Goal: Transaction & Acquisition: Purchase product/service

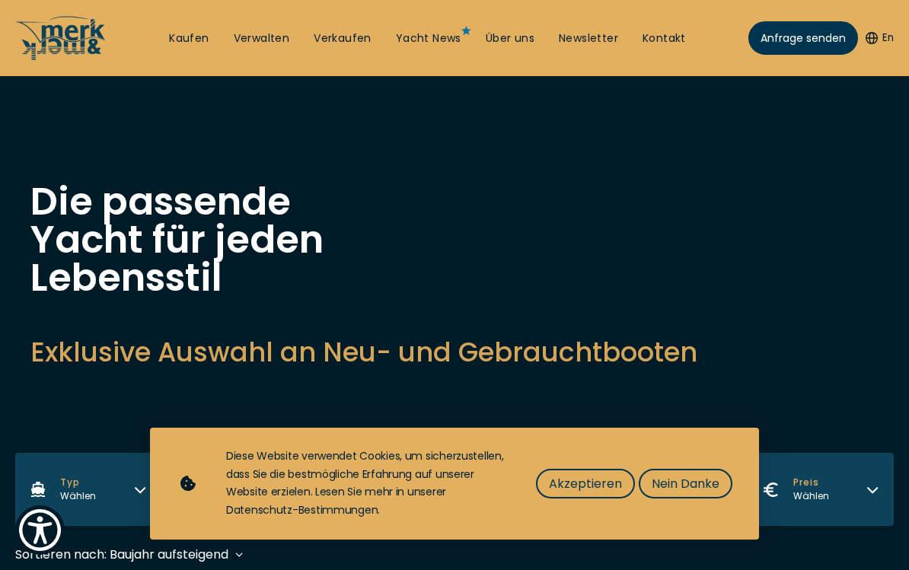
click at [595, 480] on span "Akzeptieren" at bounding box center [585, 483] width 73 height 19
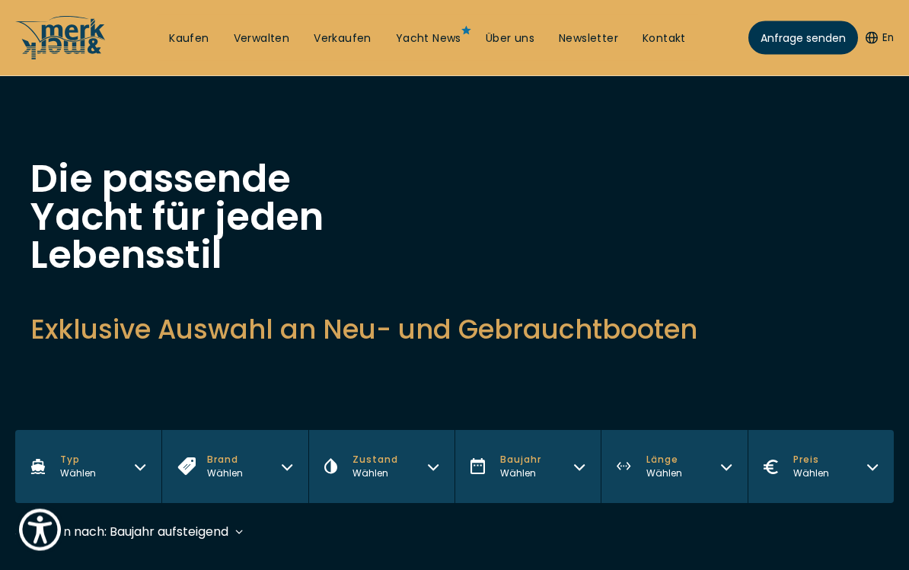
scroll to position [24, 0]
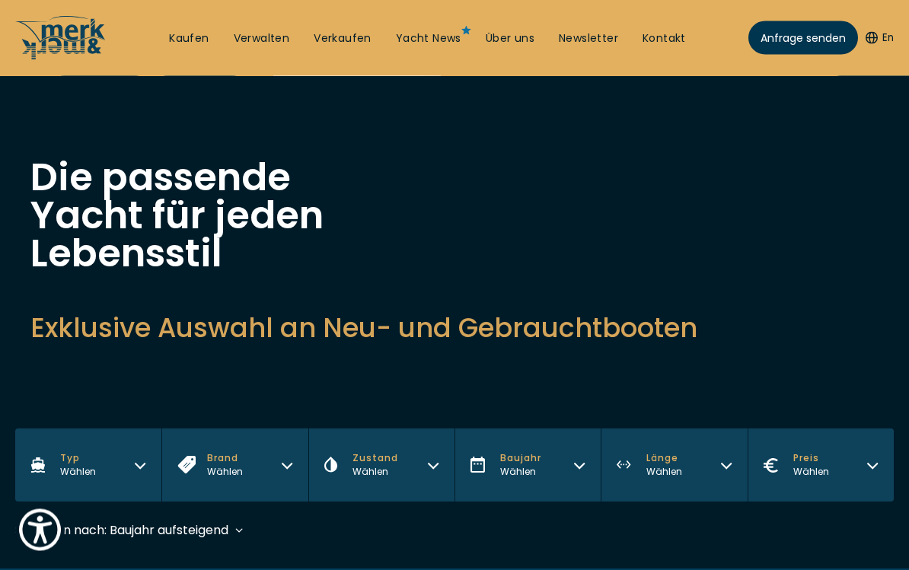
click at [868, 466] on icon "button" at bounding box center [872, 466] width 9 height 5
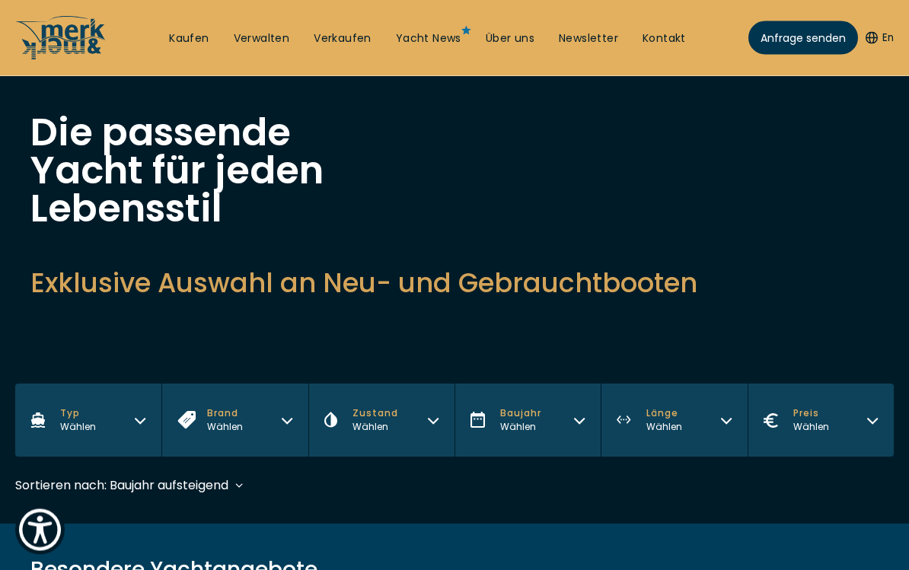
scroll to position [69, 0]
click at [862, 423] on button "Preis Wählen" at bounding box center [820, 420] width 146 height 73
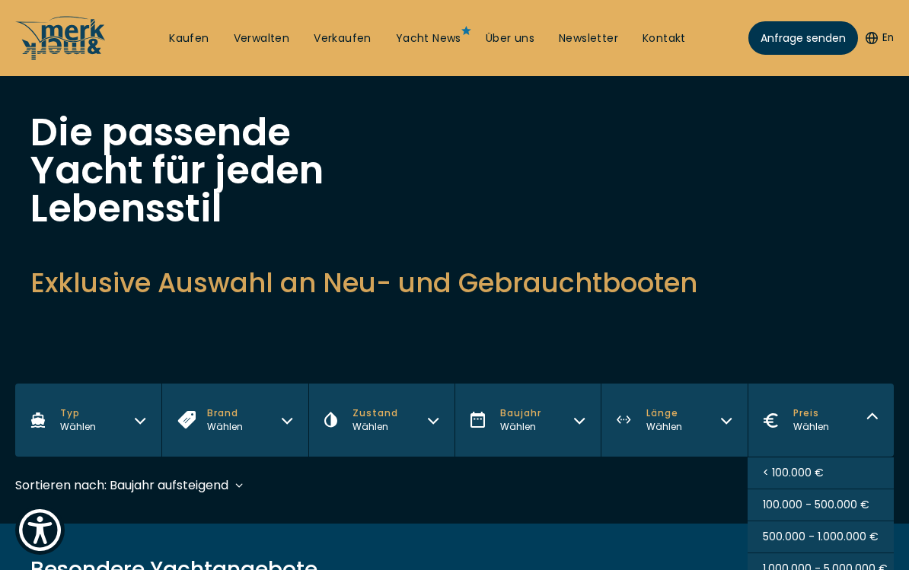
click at [830, 539] on span "500.000 - 1.000.000 €" at bounding box center [821, 537] width 116 height 16
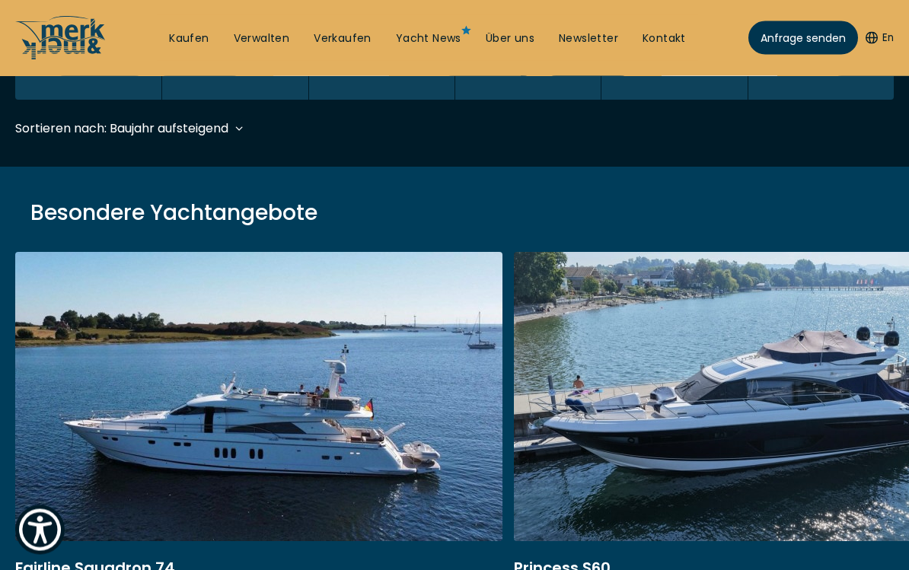
scroll to position [453, 0]
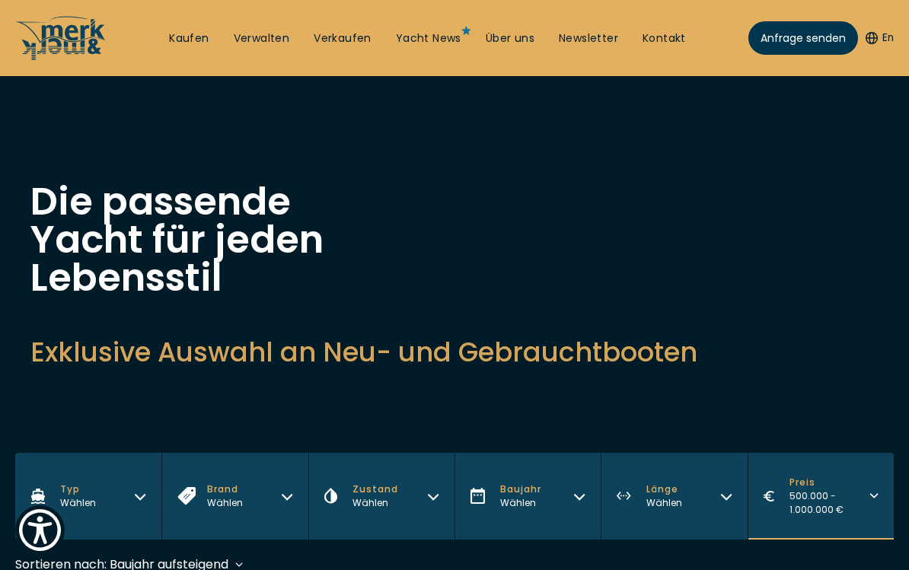
scroll to position [481, 0]
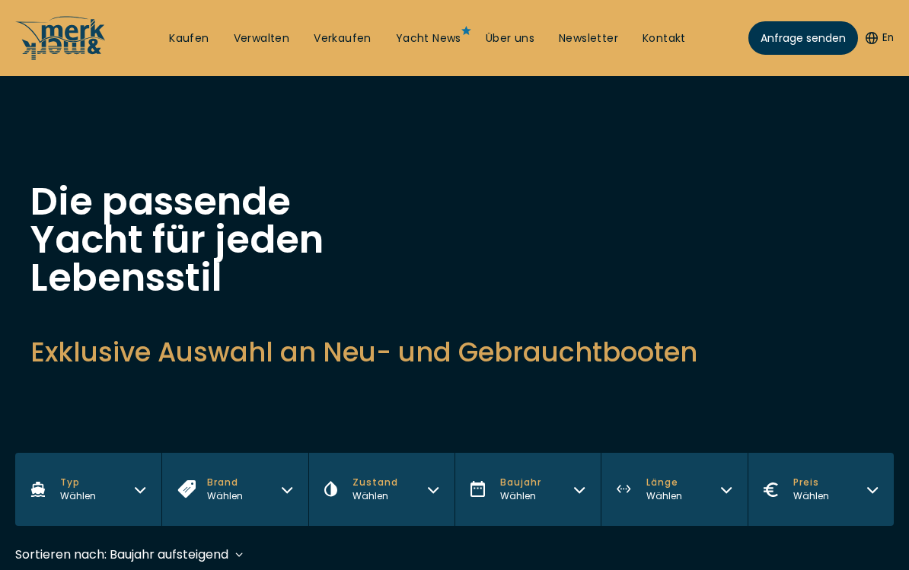
click at [721, 490] on icon "button" at bounding box center [726, 488] width 12 height 12
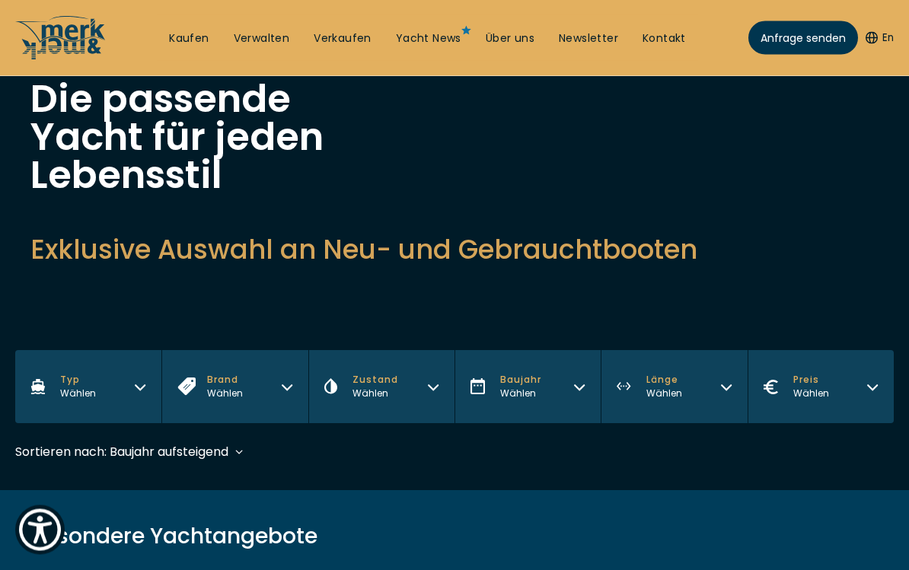
scroll to position [103, 0]
click at [718, 389] on button "Länge Wählen" at bounding box center [673, 386] width 146 height 73
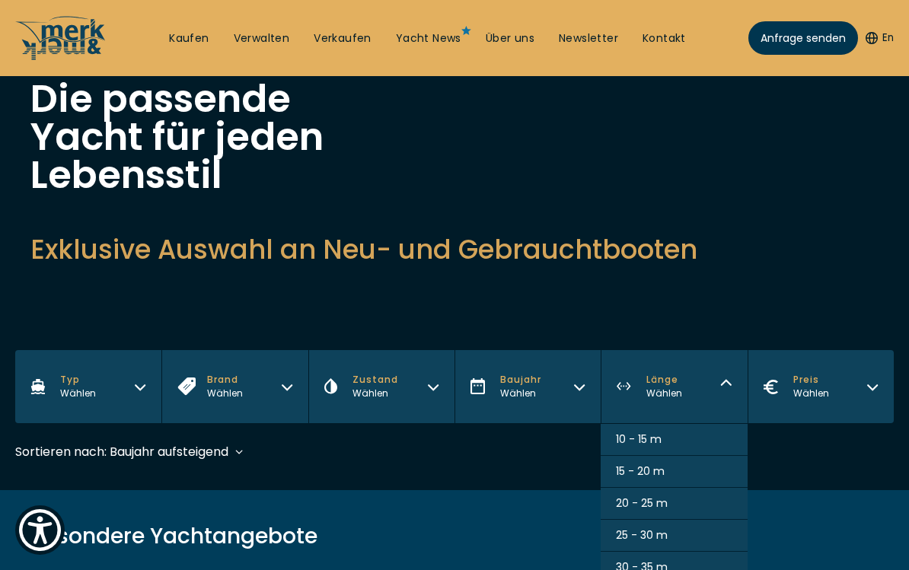
click at [699, 502] on button "20 - 25 m" at bounding box center [673, 504] width 146 height 32
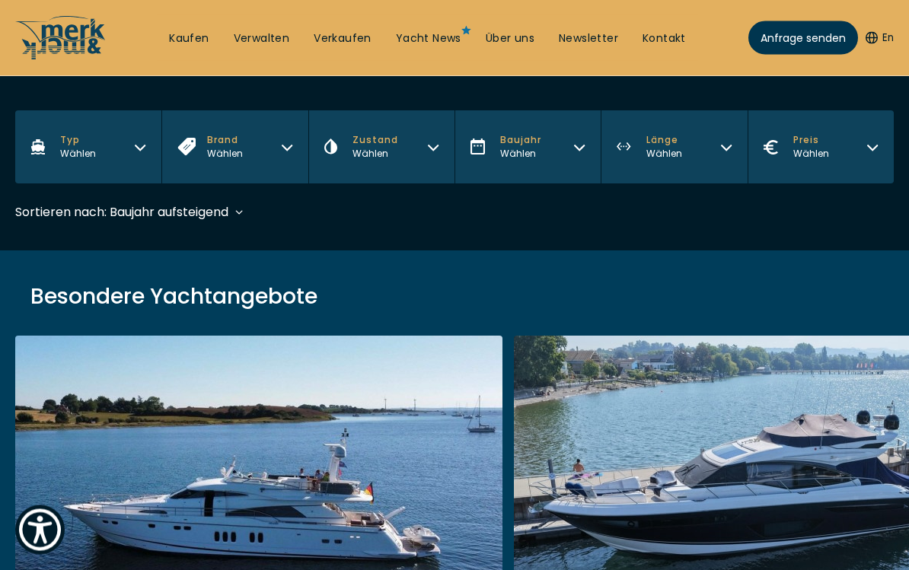
scroll to position [453, 0]
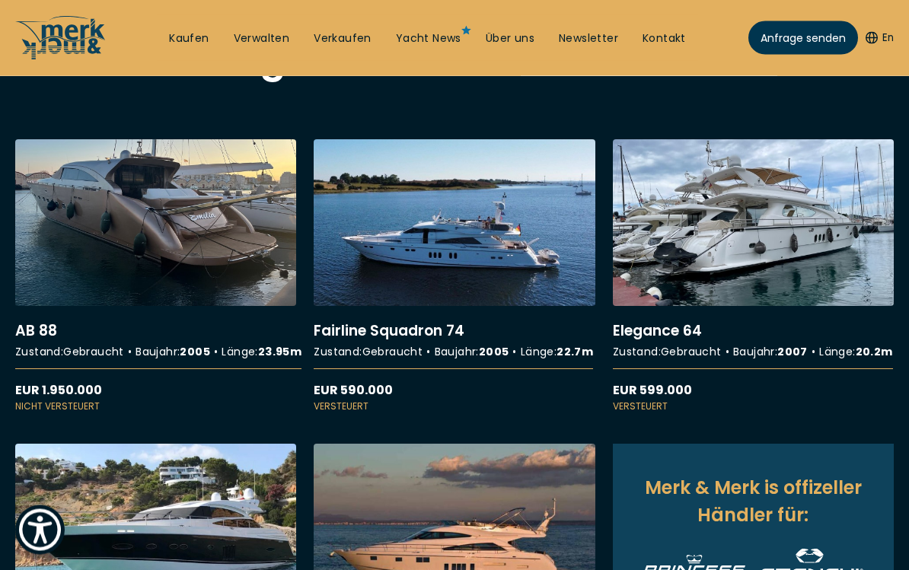
scroll to position [553, 0]
click at [764, 240] on link "More details about Elegance 64" at bounding box center [753, 276] width 281 height 274
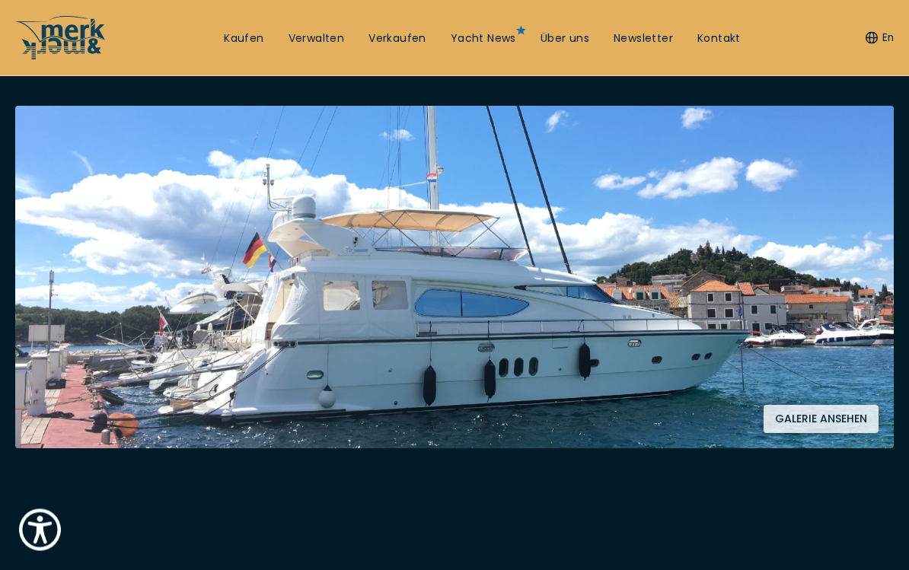
scroll to position [258, 0]
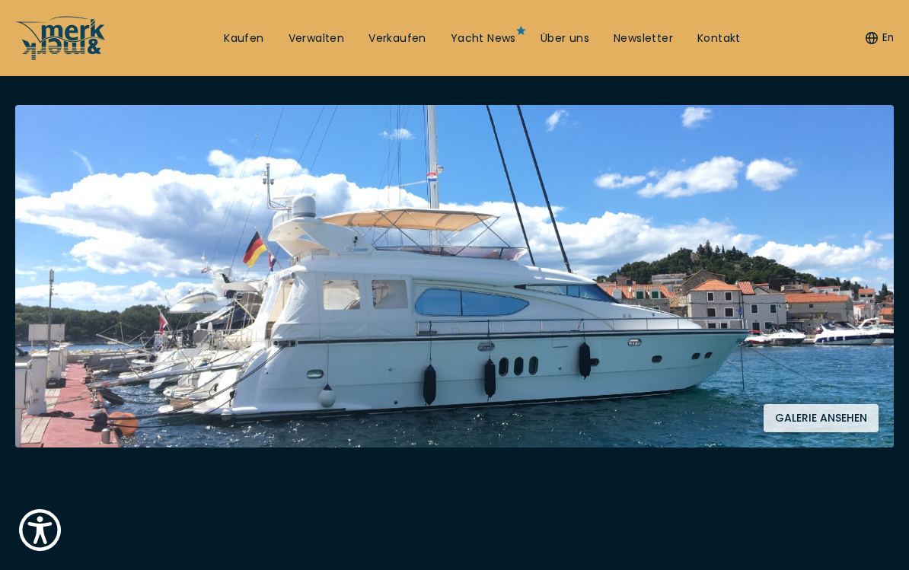
click at [845, 412] on button "Galerie ansehen" at bounding box center [820, 418] width 115 height 28
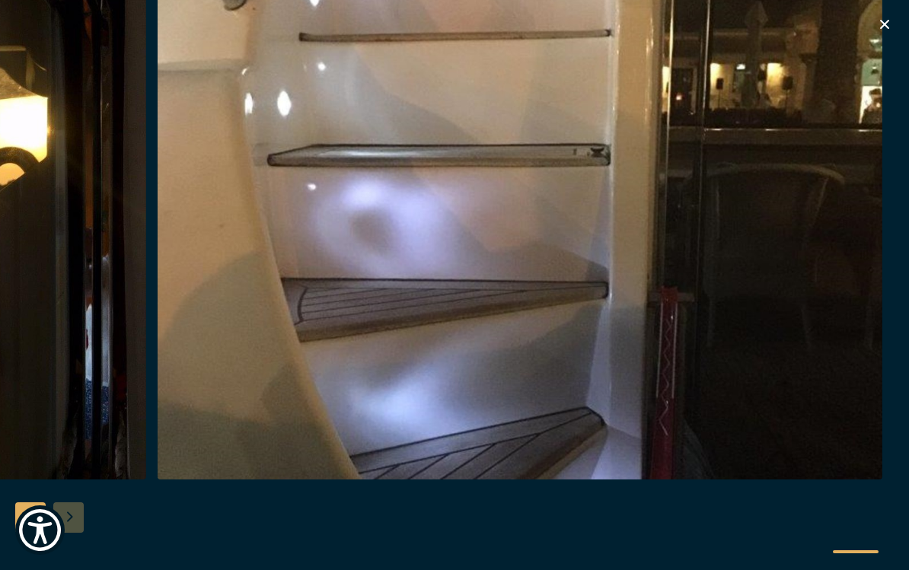
click at [889, 29] on icon "button" at bounding box center [884, 24] width 18 height 18
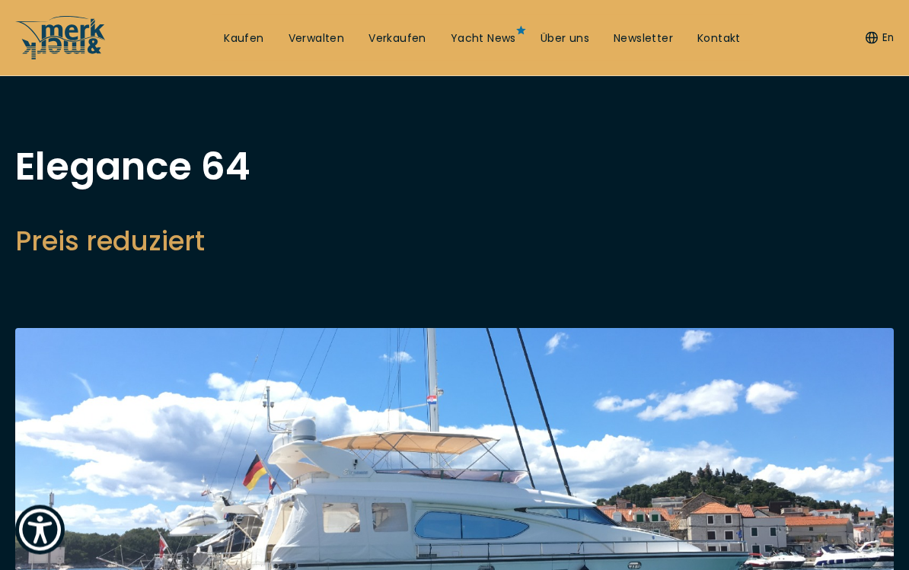
scroll to position [0, 0]
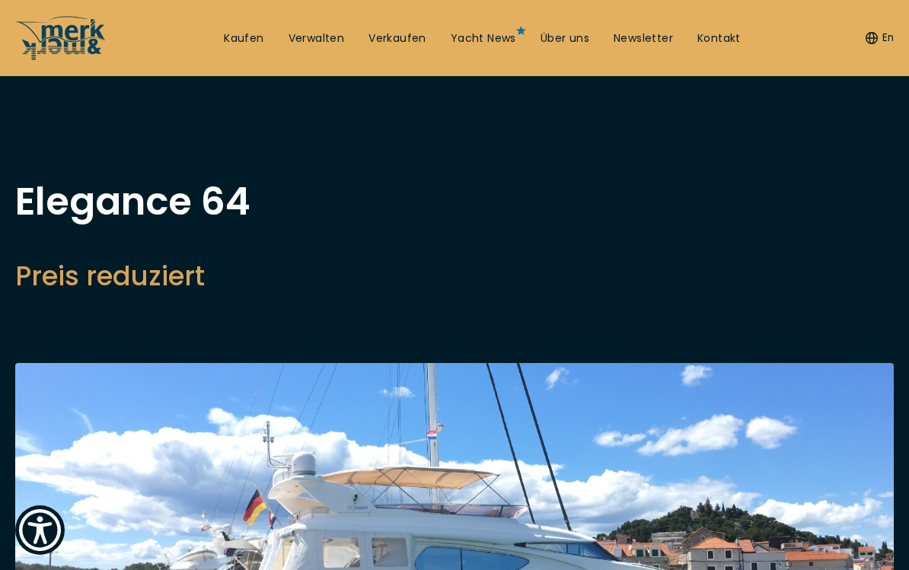
scroll to position [479, 0]
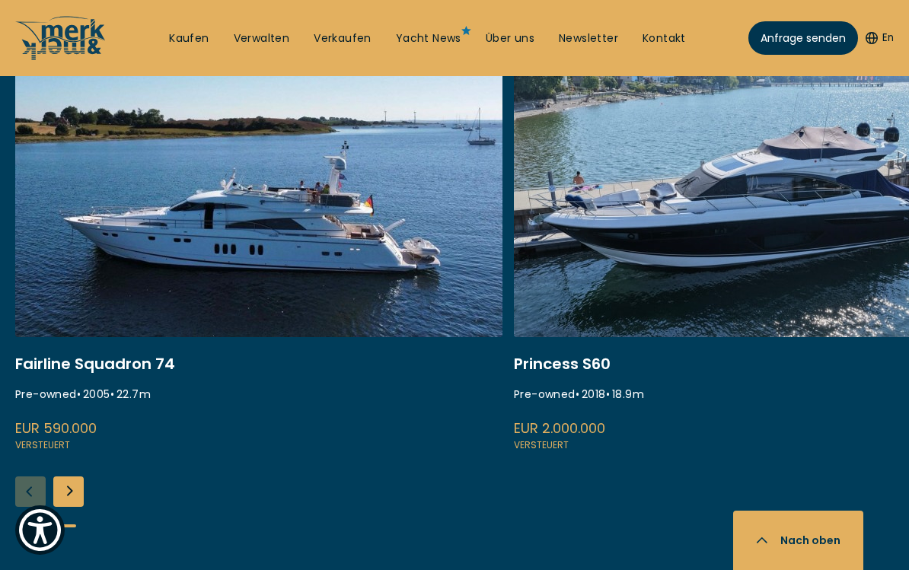
scroll to position [641, 0]
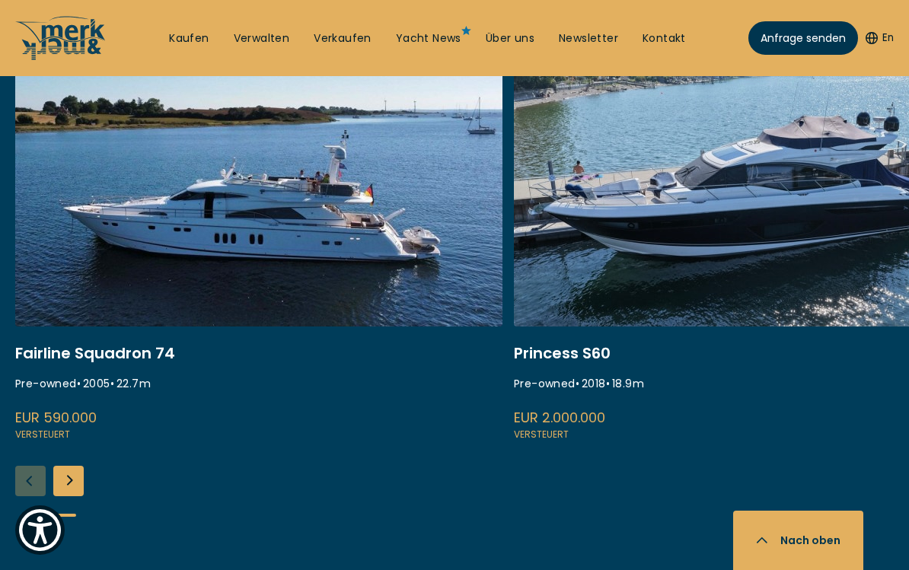
click at [68, 477] on div "Next slide" at bounding box center [68, 481] width 30 height 30
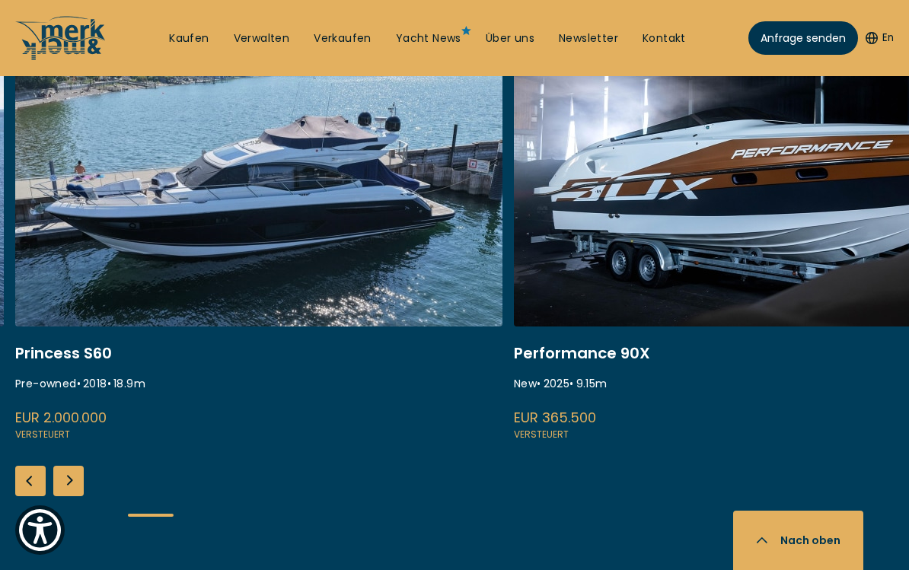
click at [68, 477] on div "Next slide" at bounding box center [68, 481] width 30 height 30
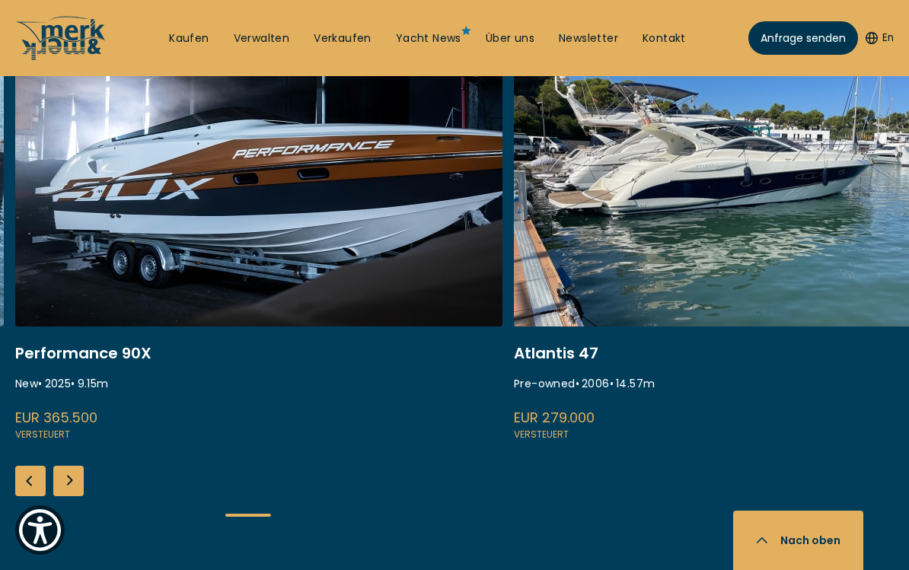
click at [62, 476] on div "Next slide" at bounding box center [68, 481] width 30 height 30
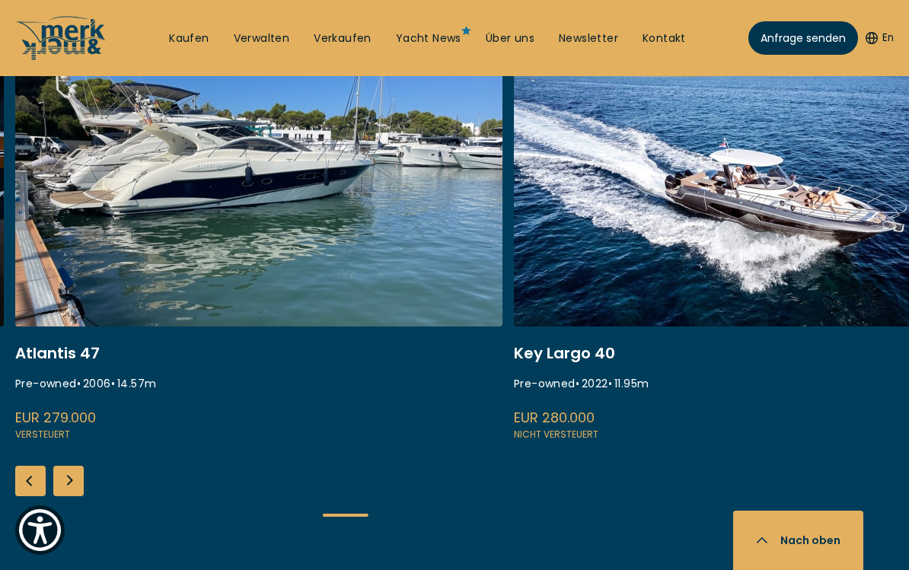
click at [58, 476] on div "Next slide" at bounding box center [68, 481] width 30 height 30
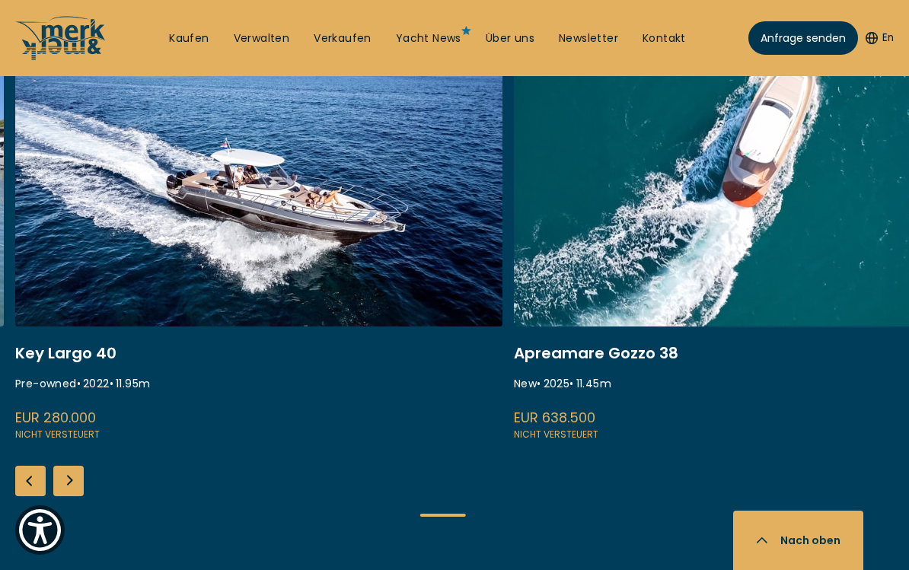
click at [72, 484] on div "Next slide" at bounding box center [68, 481] width 30 height 30
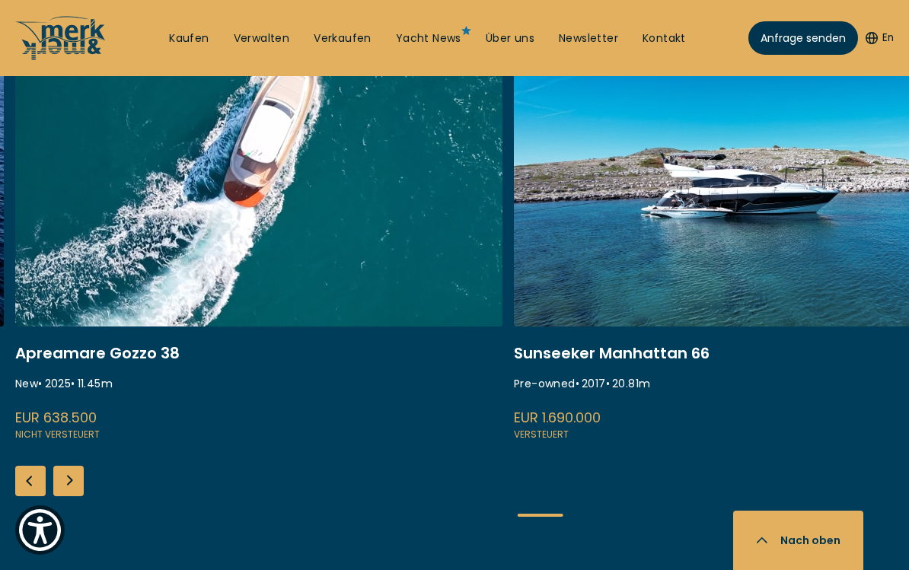
click at [72, 483] on div "Next slide" at bounding box center [68, 481] width 30 height 30
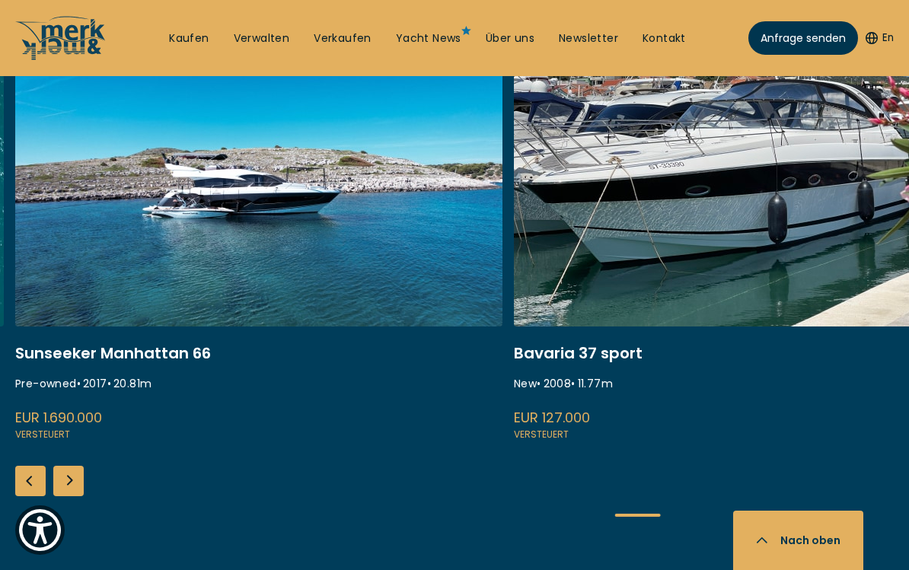
click at [69, 484] on div "Next slide" at bounding box center [68, 481] width 30 height 30
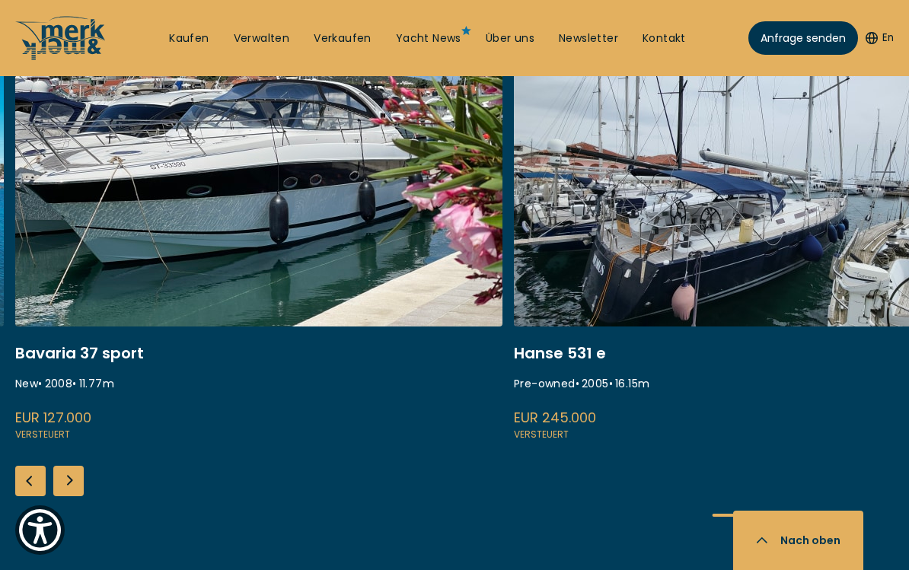
click at [68, 485] on div "Next slide" at bounding box center [68, 481] width 30 height 30
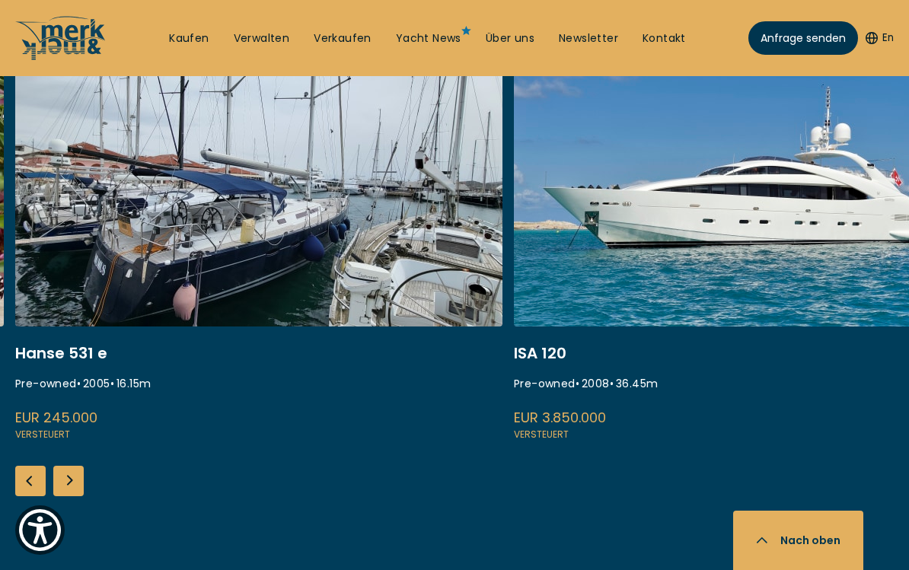
click at [66, 480] on div "Next slide" at bounding box center [68, 481] width 30 height 30
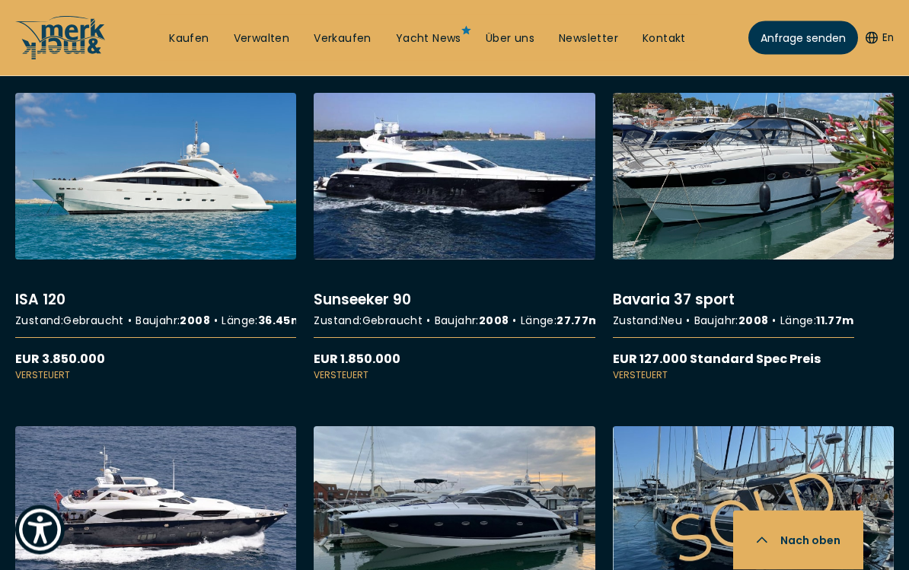
scroll to position [2834, 0]
click at [464, 247] on link "More details about Sunseeker 90" at bounding box center [454, 237] width 281 height 289
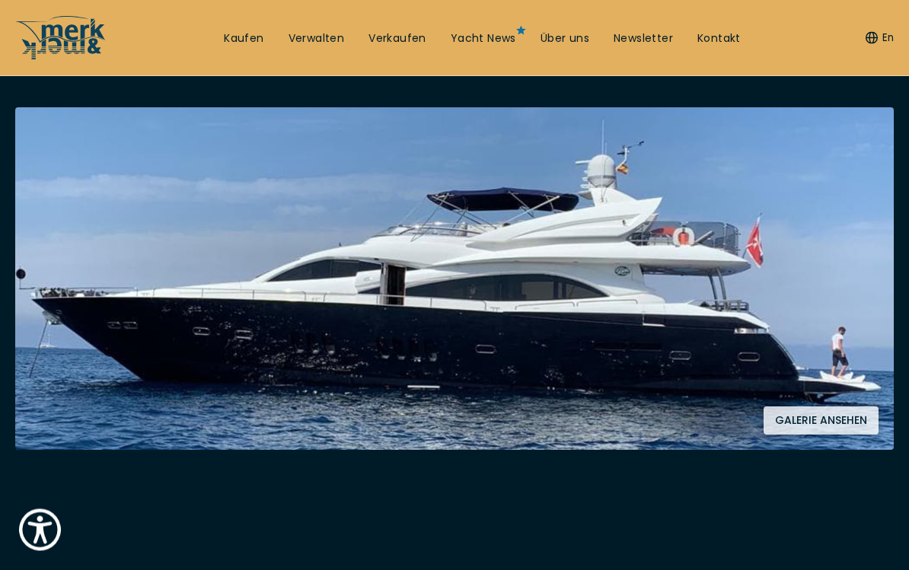
scroll to position [258, 0]
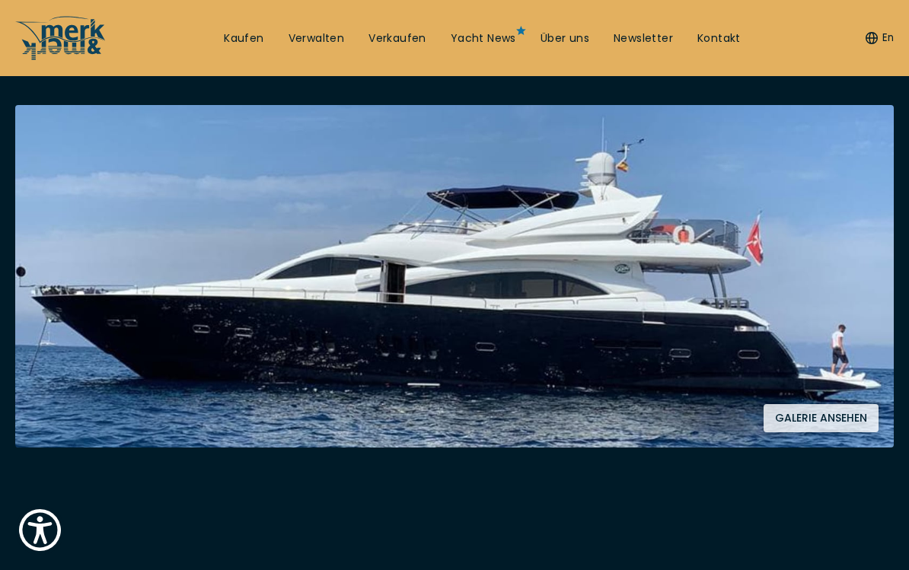
click at [849, 413] on button "Galerie ansehen" at bounding box center [820, 418] width 115 height 28
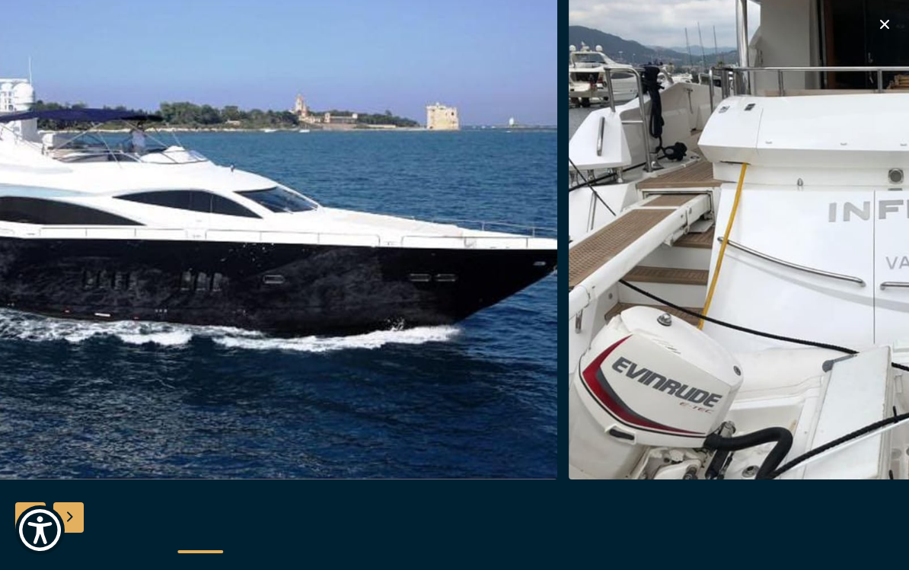
click at [881, 27] on icon "button" at bounding box center [884, 24] width 9 height 9
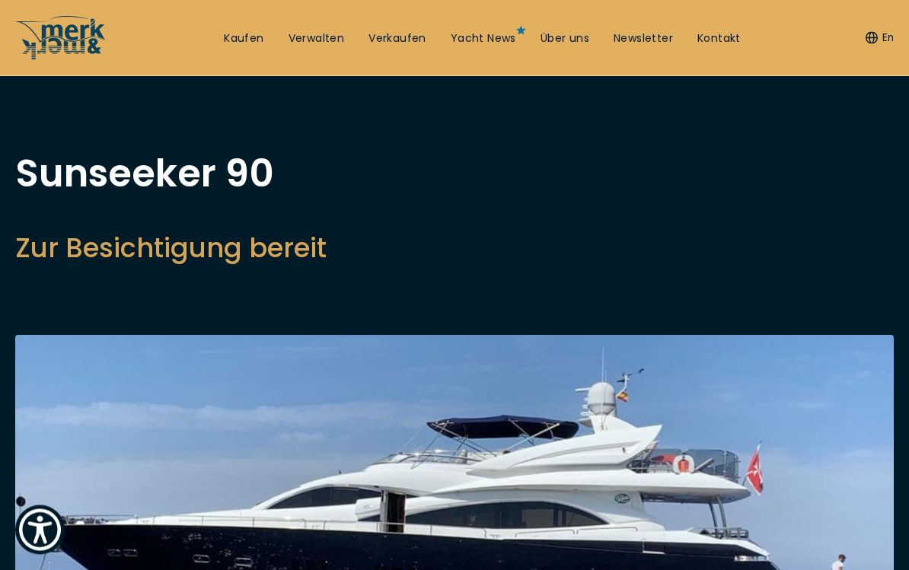
scroll to position [0, 0]
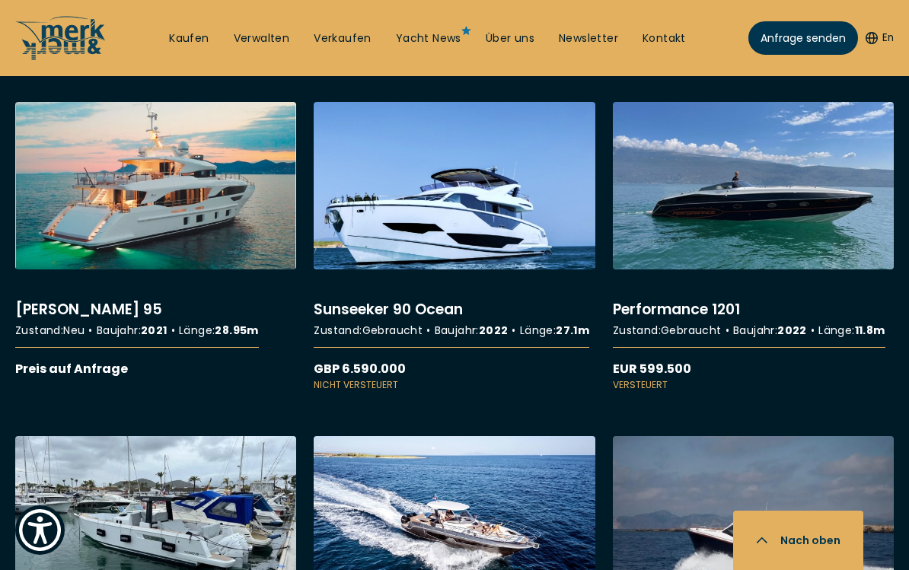
scroll to position [6204, 0]
